Goal: Book appointment/travel/reservation

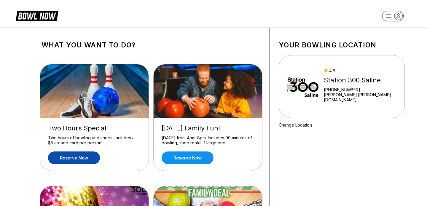
click at [81, 157] on link "Reserve now" at bounding box center [74, 158] width 52 height 13
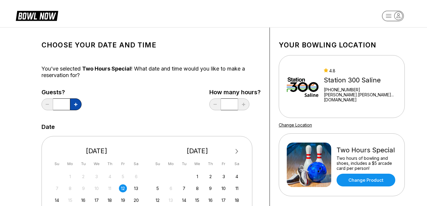
click at [76, 106] on icon at bounding box center [75, 104] width 3 height 3
type input "*"
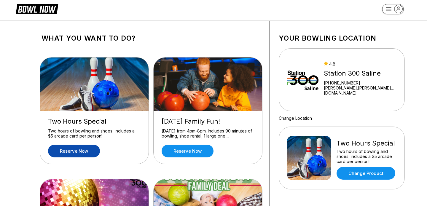
scroll to position [8, 0]
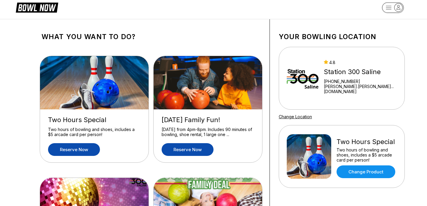
click at [191, 153] on link "Reserve now" at bounding box center [188, 149] width 52 height 13
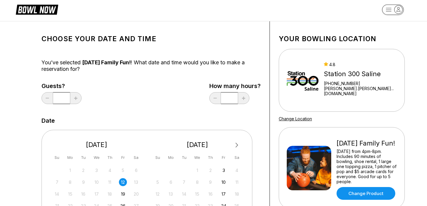
scroll to position [7, 0]
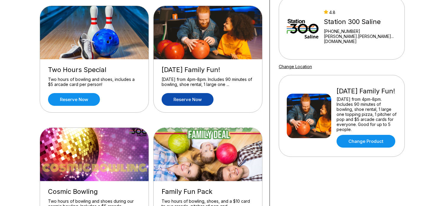
scroll to position [190, 0]
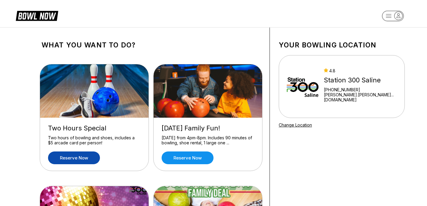
click at [72, 158] on link "Reserve now" at bounding box center [74, 158] width 52 height 13
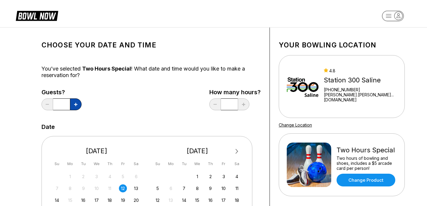
click at [76, 106] on button at bounding box center [76, 105] width 12 height 12
type input "*"
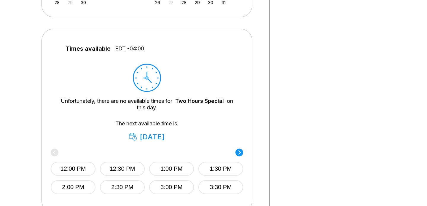
scroll to position [226, 0]
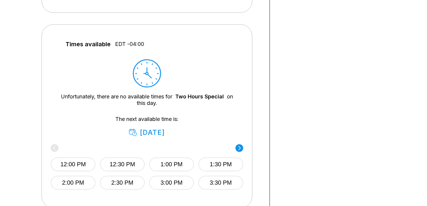
click at [154, 136] on div "[DATE]" at bounding box center [147, 133] width 36 height 8
